Goal: Check status: Check status

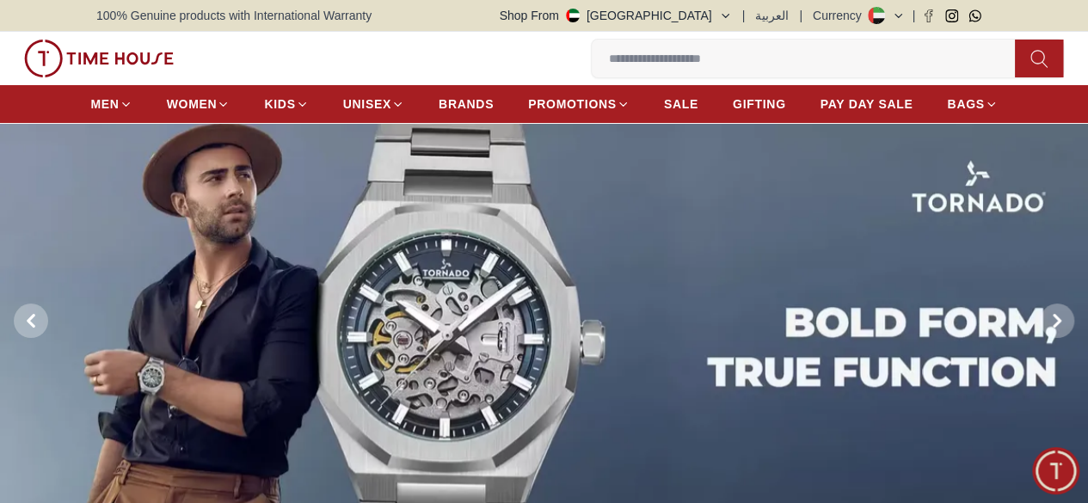
click at [0, 0] on link "My Account" at bounding box center [0, 0] width 0 height 0
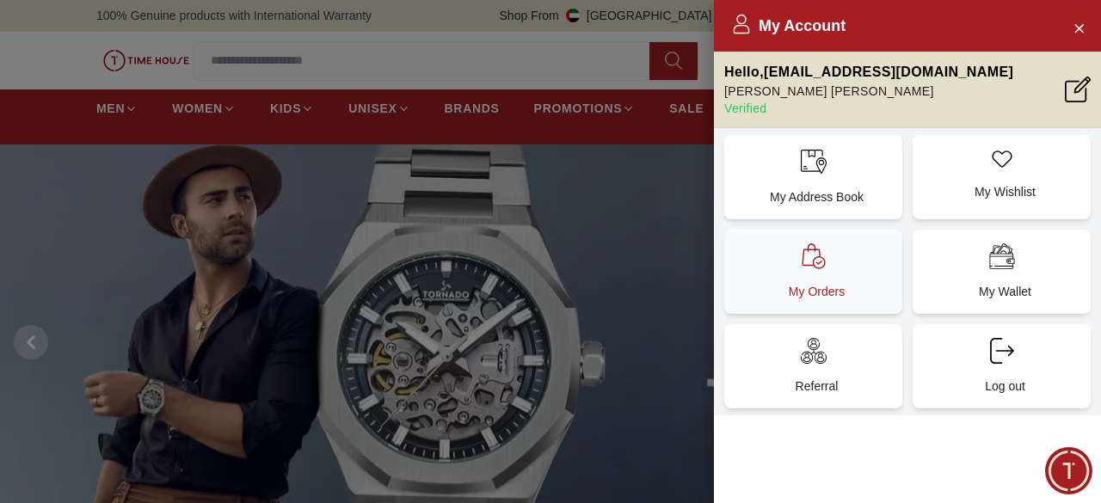
click at [848, 245] on div "My Orders" at bounding box center [813, 272] width 178 height 84
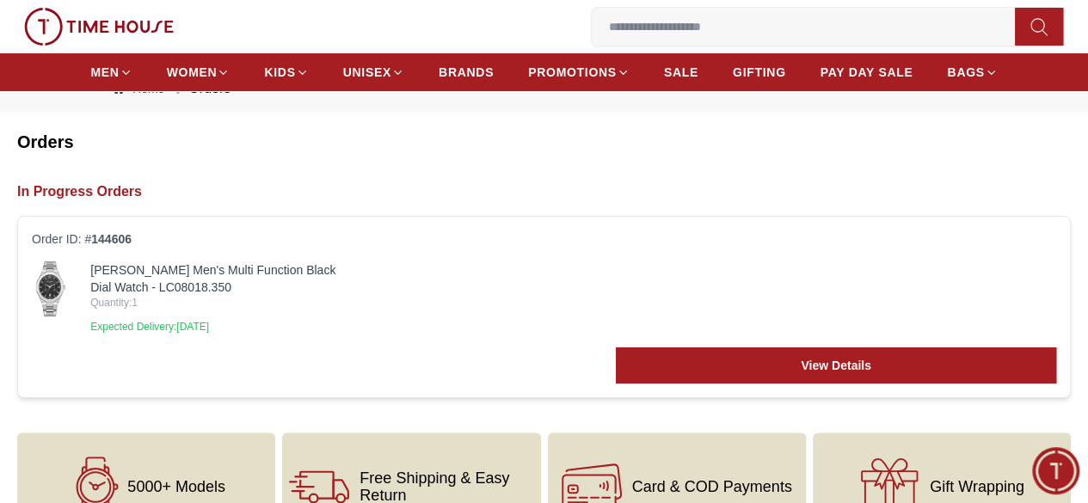
scroll to position [86, 0]
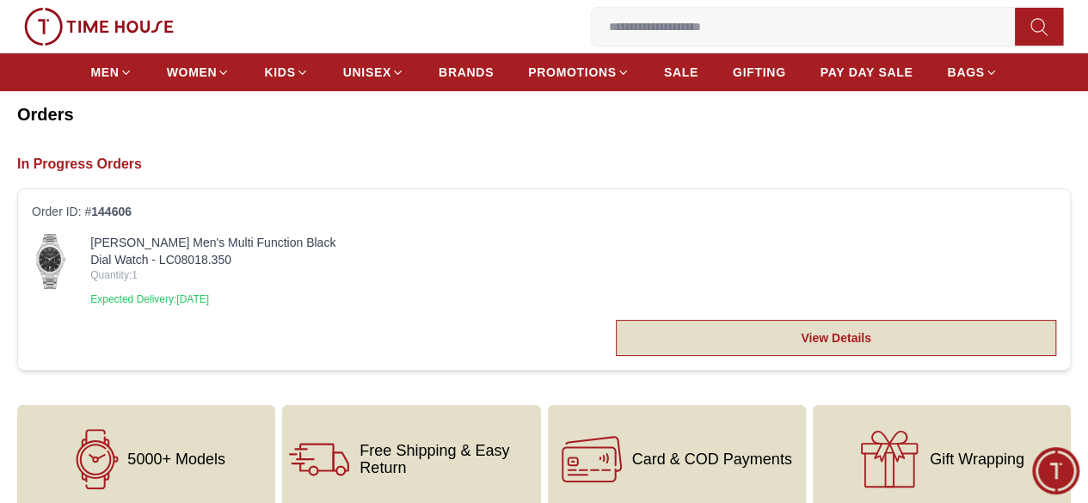
click at [641, 353] on link "View Details" at bounding box center [836, 338] width 440 height 36
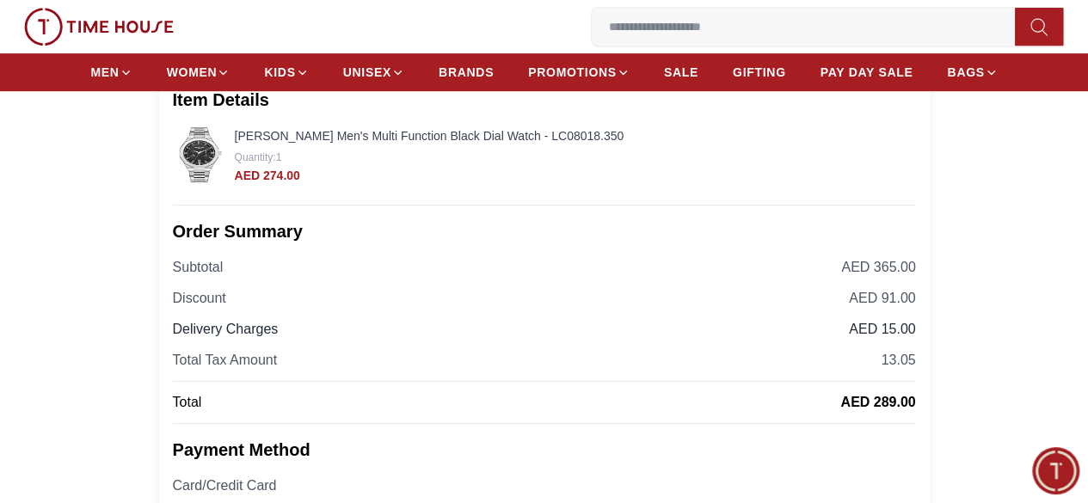
scroll to position [258, 0]
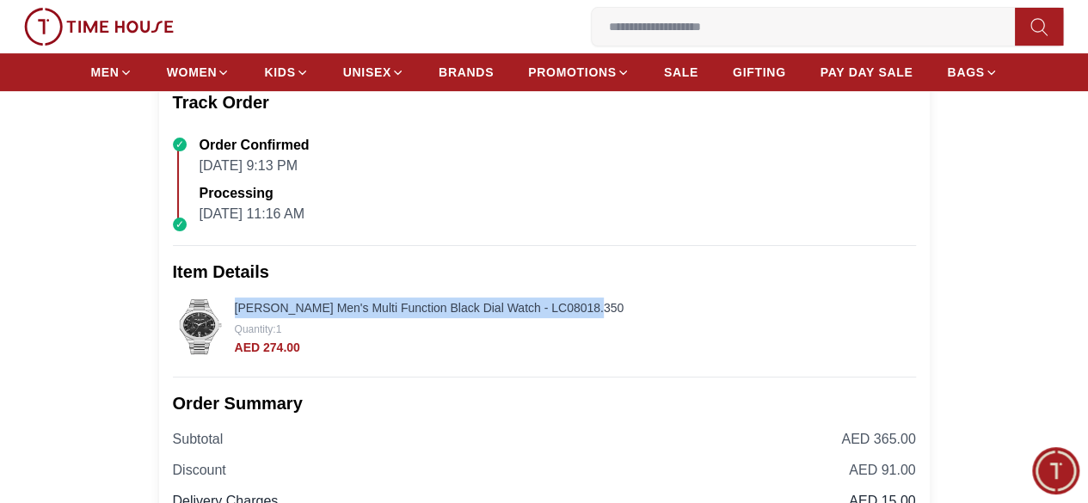
drag, startPoint x: 232, startPoint y: 324, endPoint x: 613, endPoint y: 321, distance: 380.9
click at [613, 321] on div "[PERSON_NAME] Men's Multi Function Black Dial Watch - LC08018.350 Quantity : 1 …" at bounding box center [544, 326] width 743 height 58
copy link "[PERSON_NAME] Men's Multi Function Black Dial Watch - LC08018.350"
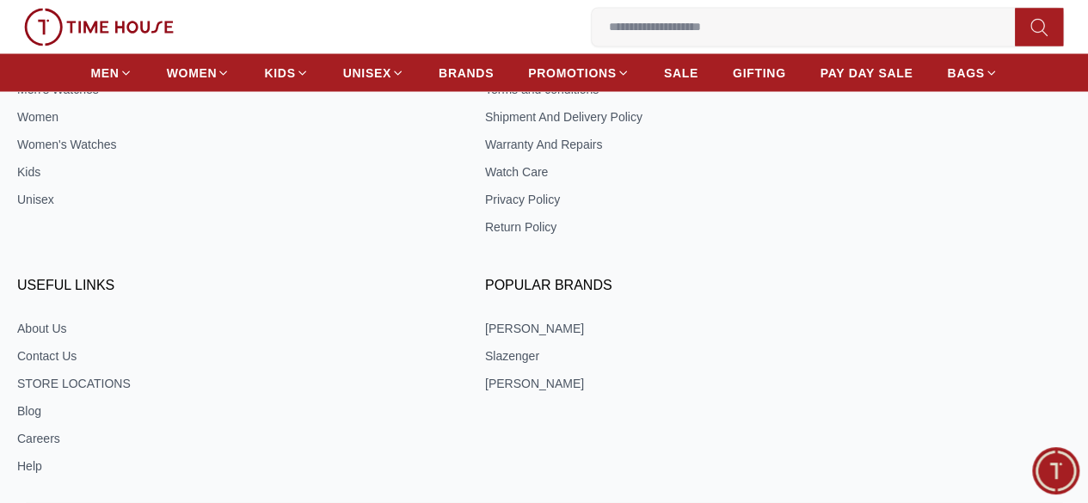
scroll to position [1602, 0]
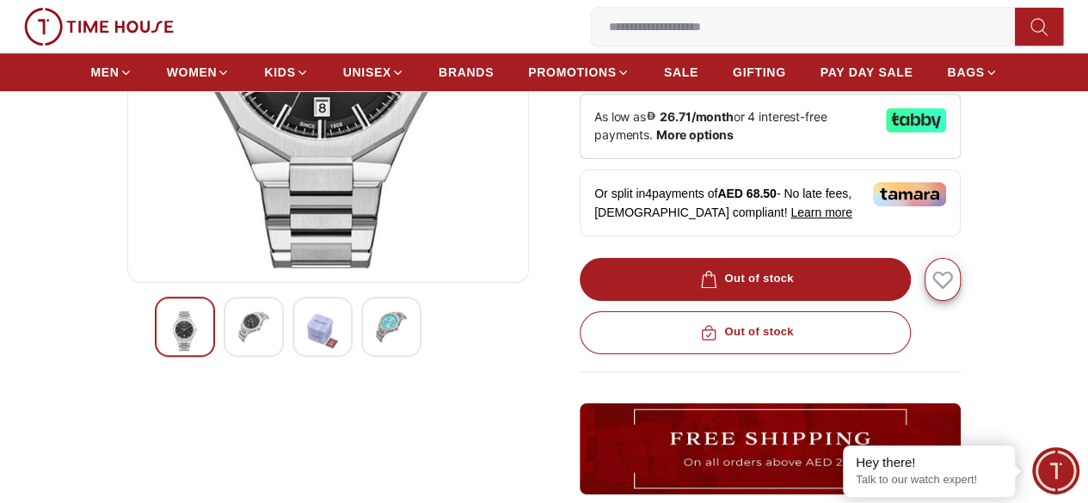
click at [239, 354] on div at bounding box center [254, 327] width 60 height 60
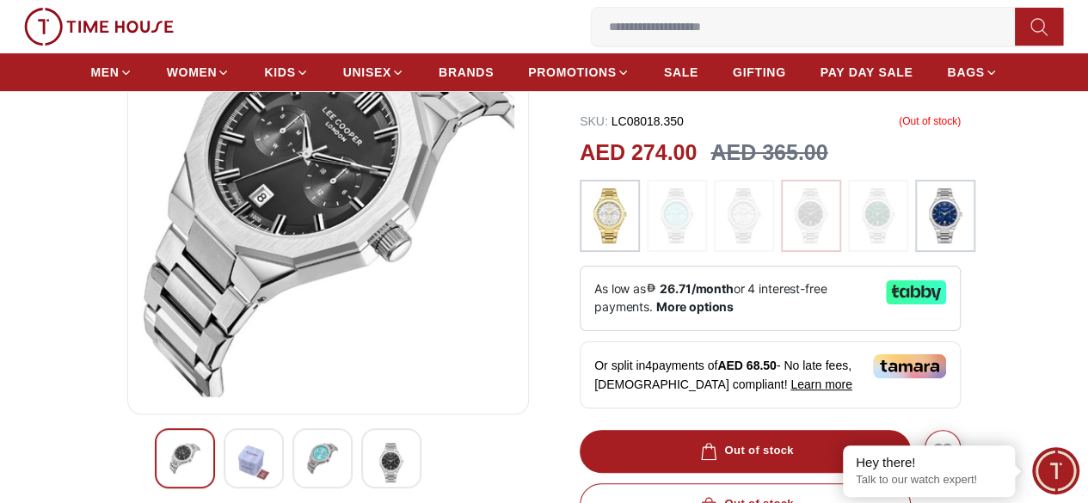
scroll to position [86, 0]
